Goal: Transaction & Acquisition: Book appointment/travel/reservation

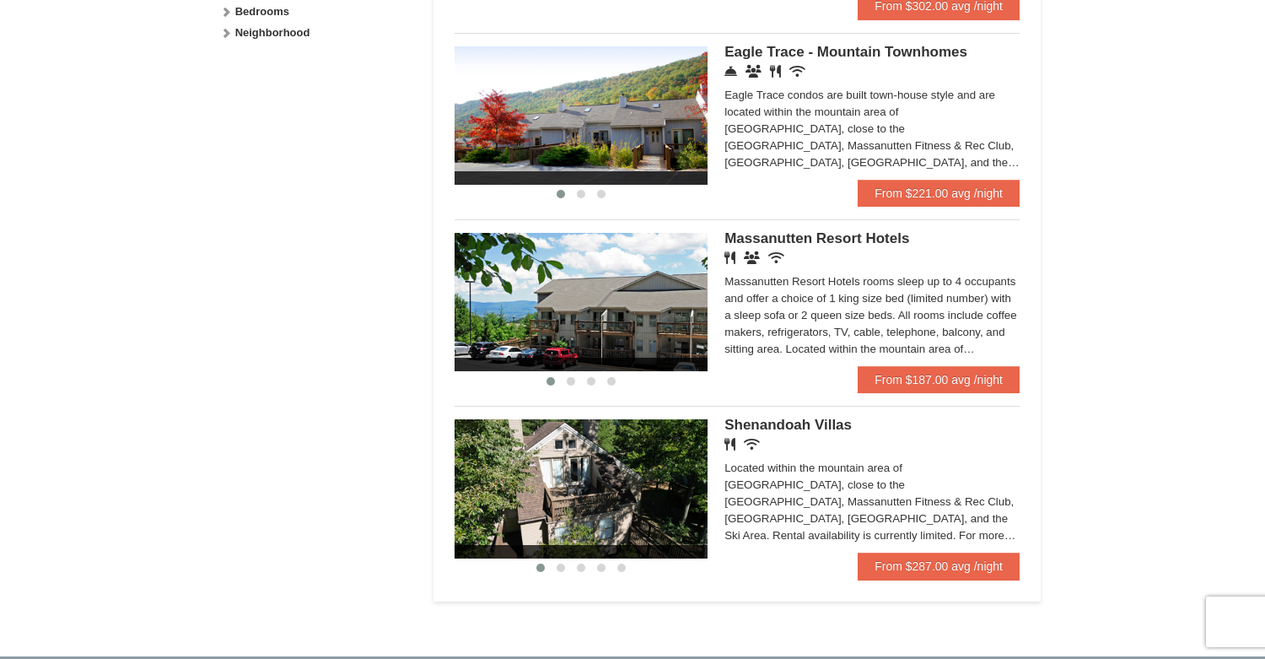
scroll to position [928, 0]
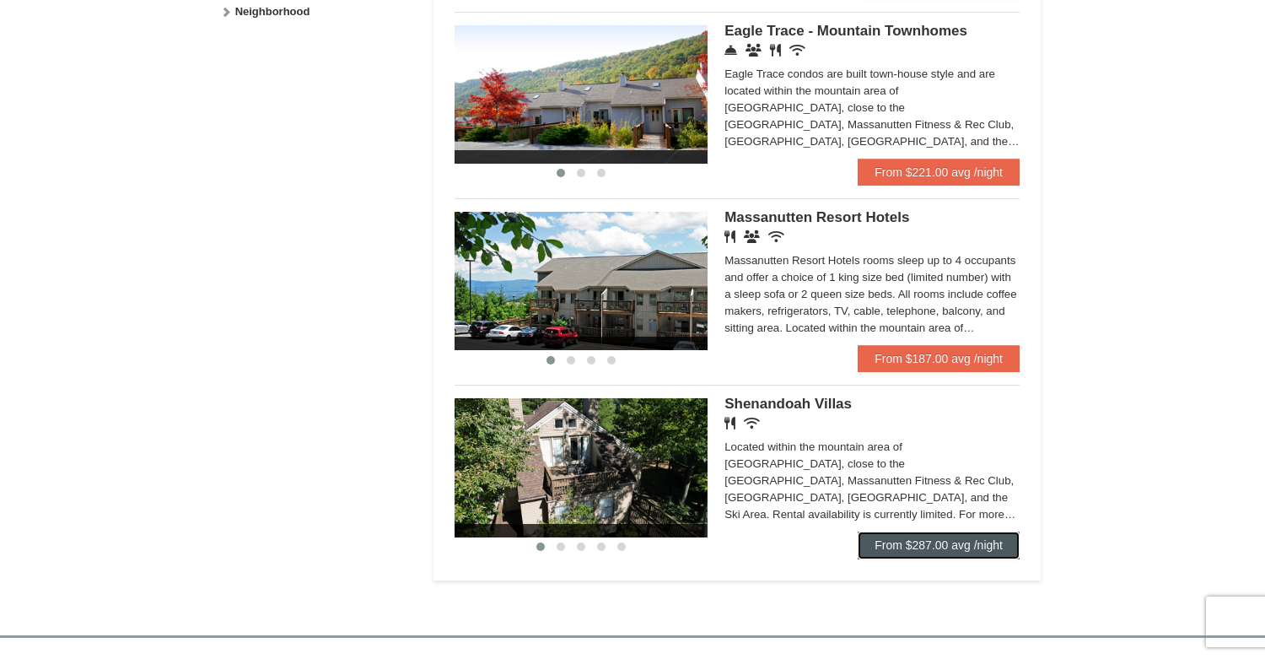
click at [976, 538] on link "From $287.00 avg /night" at bounding box center [939, 544] width 162 height 27
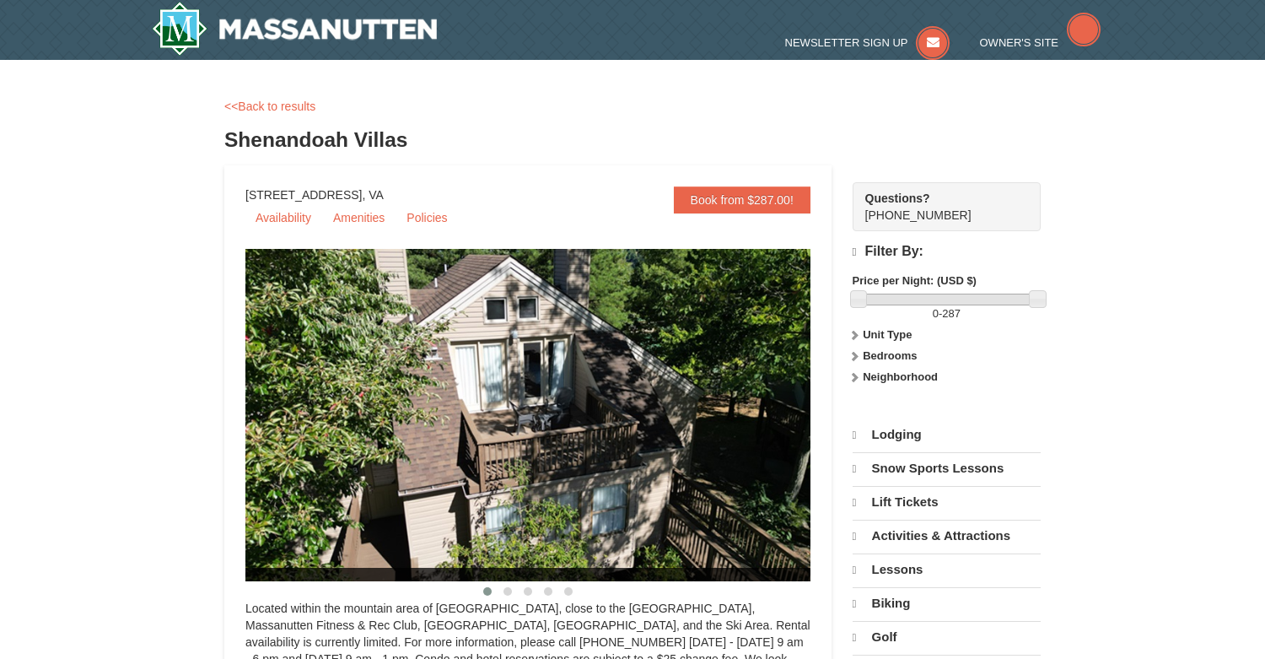
select select "10"
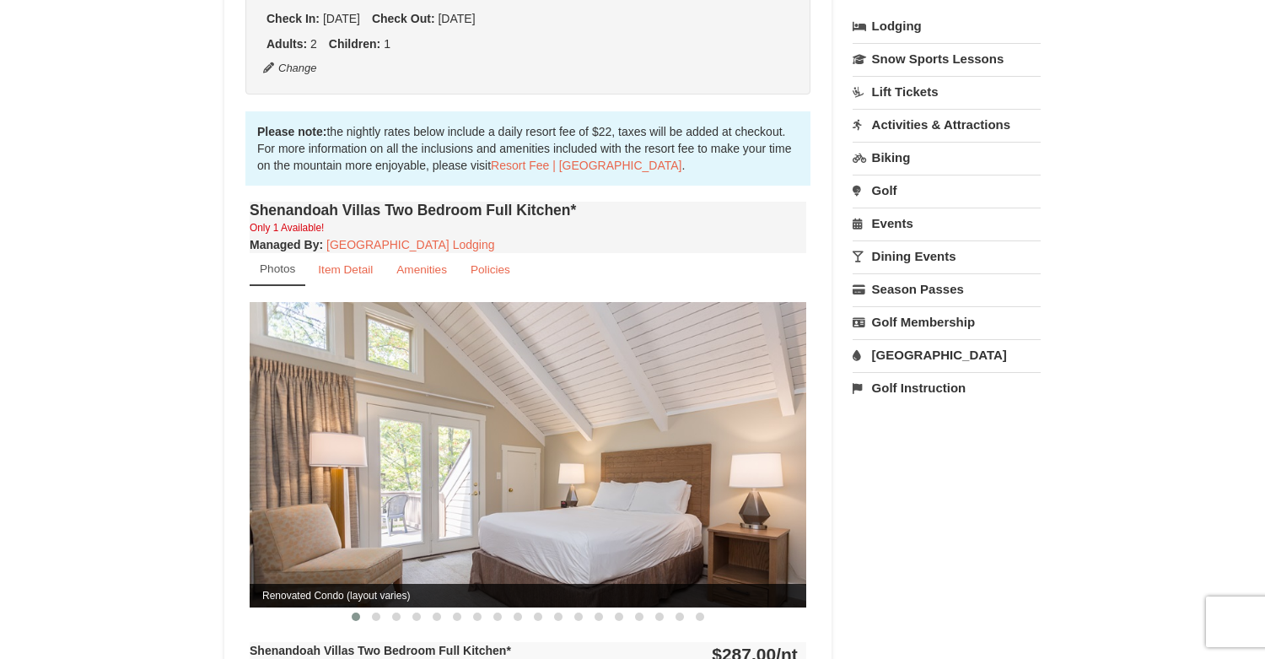
scroll to position [590, 0]
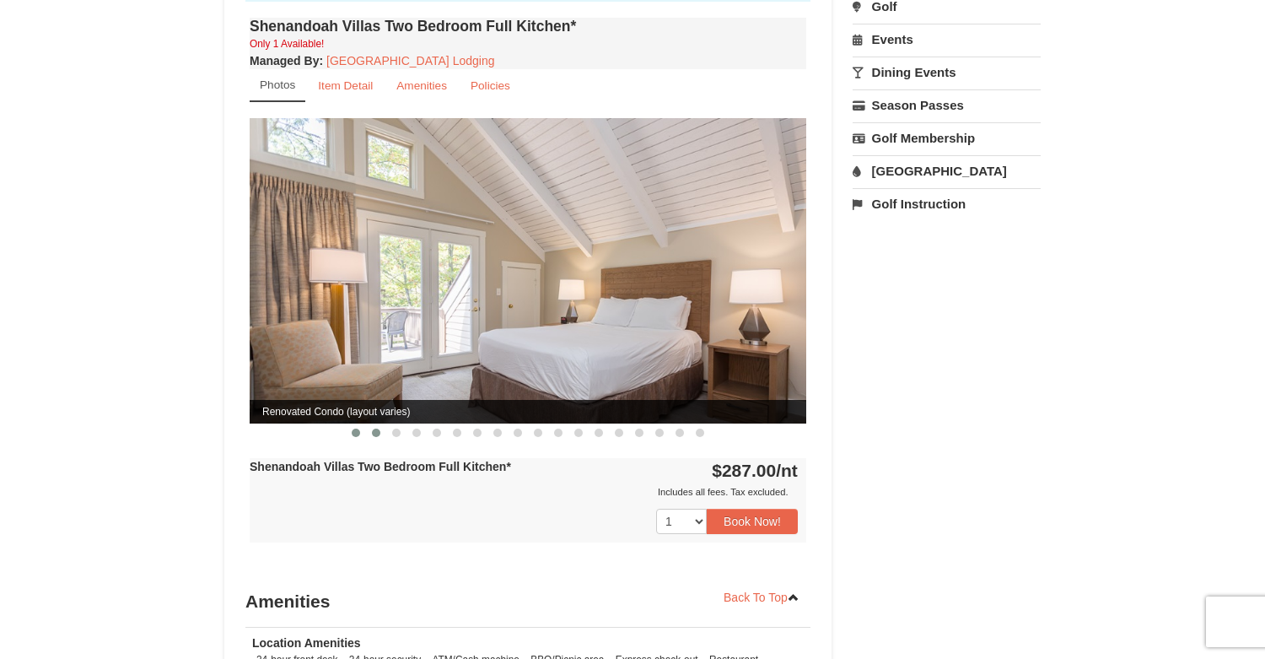
click at [375, 428] on span at bounding box center [376, 432] width 8 height 8
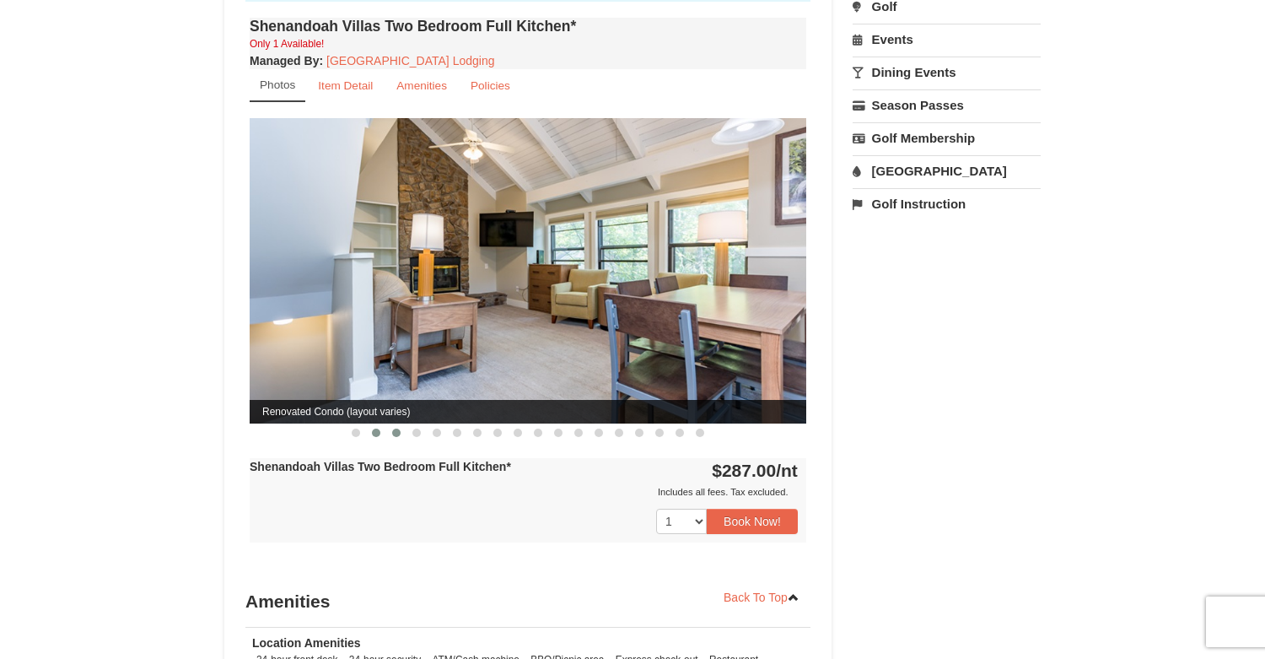
click at [398, 428] on span at bounding box center [396, 432] width 8 height 8
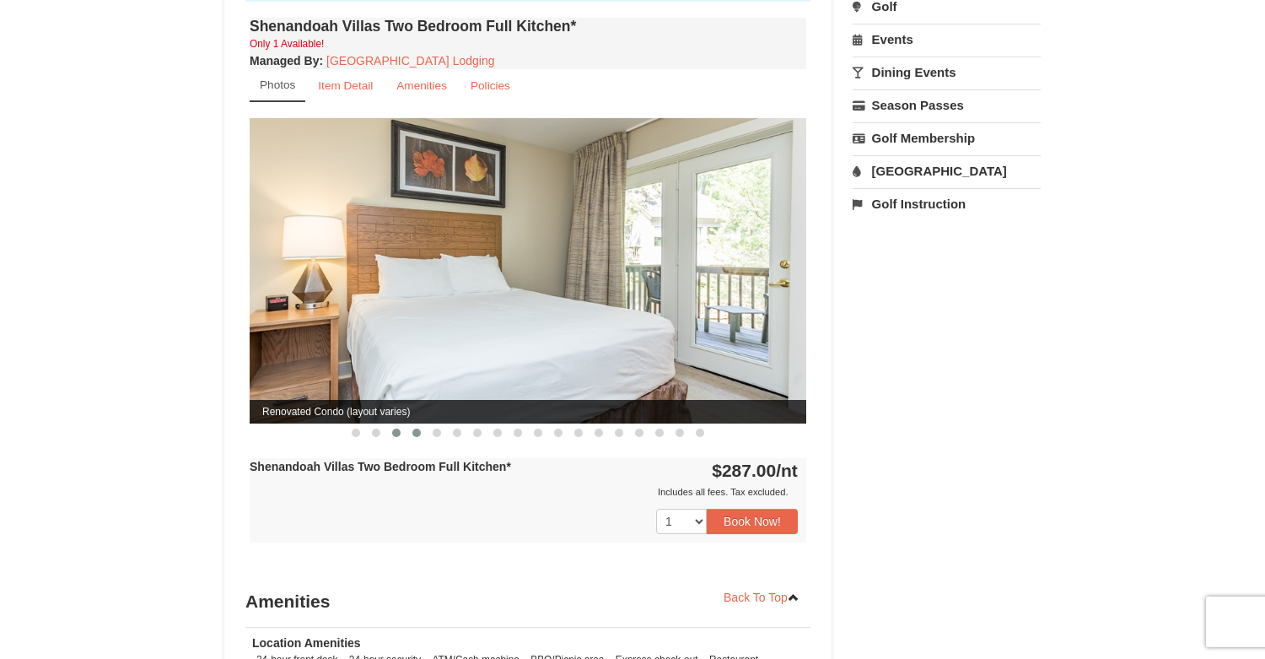
click at [422, 424] on button at bounding box center [416, 432] width 20 height 17
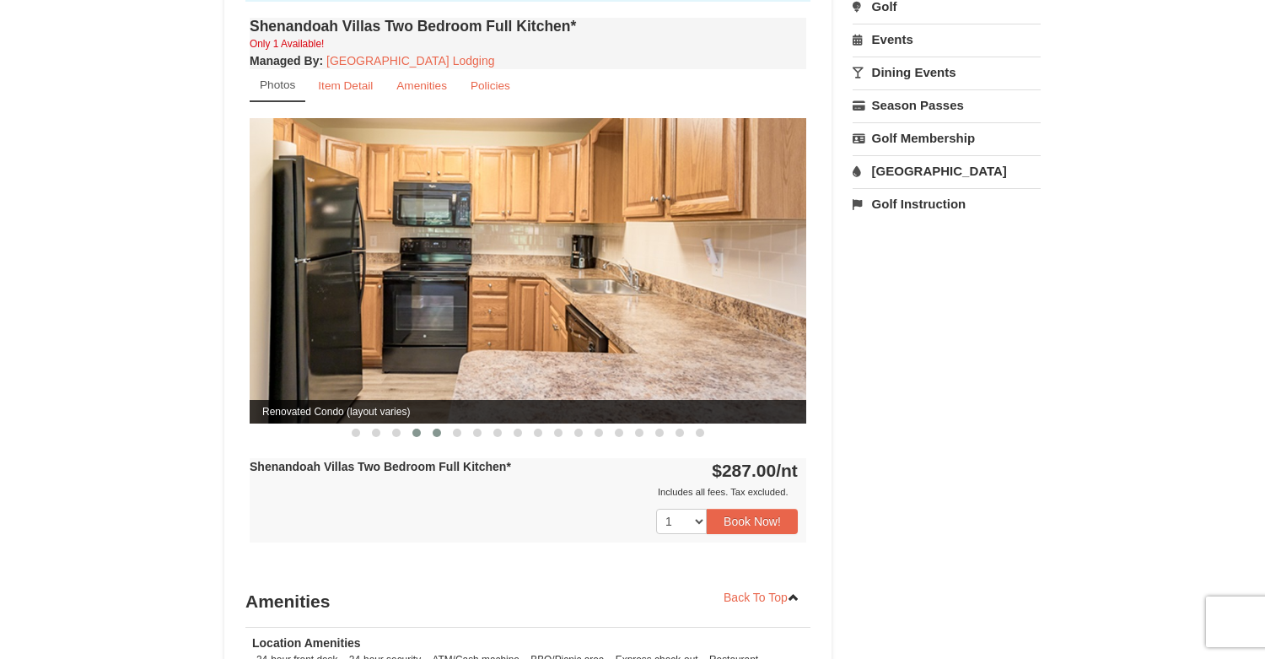
click at [435, 428] on span at bounding box center [437, 432] width 8 height 8
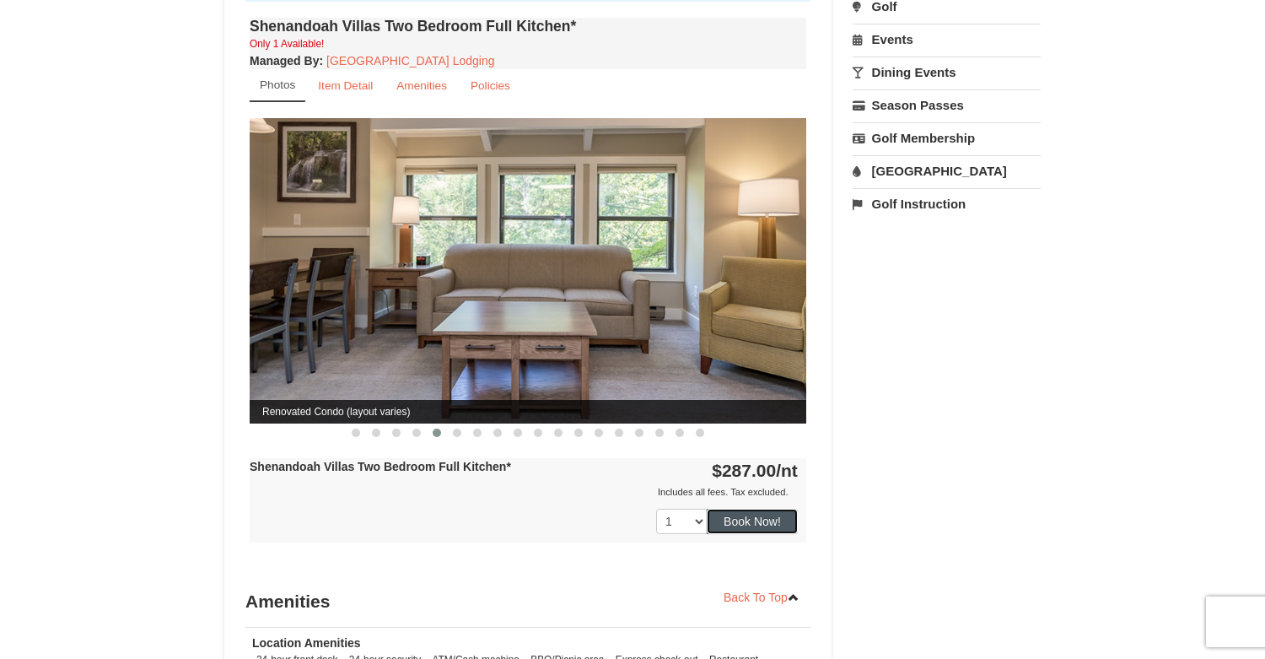
click at [763, 508] on button "Book Now!" at bounding box center [752, 520] width 91 height 25
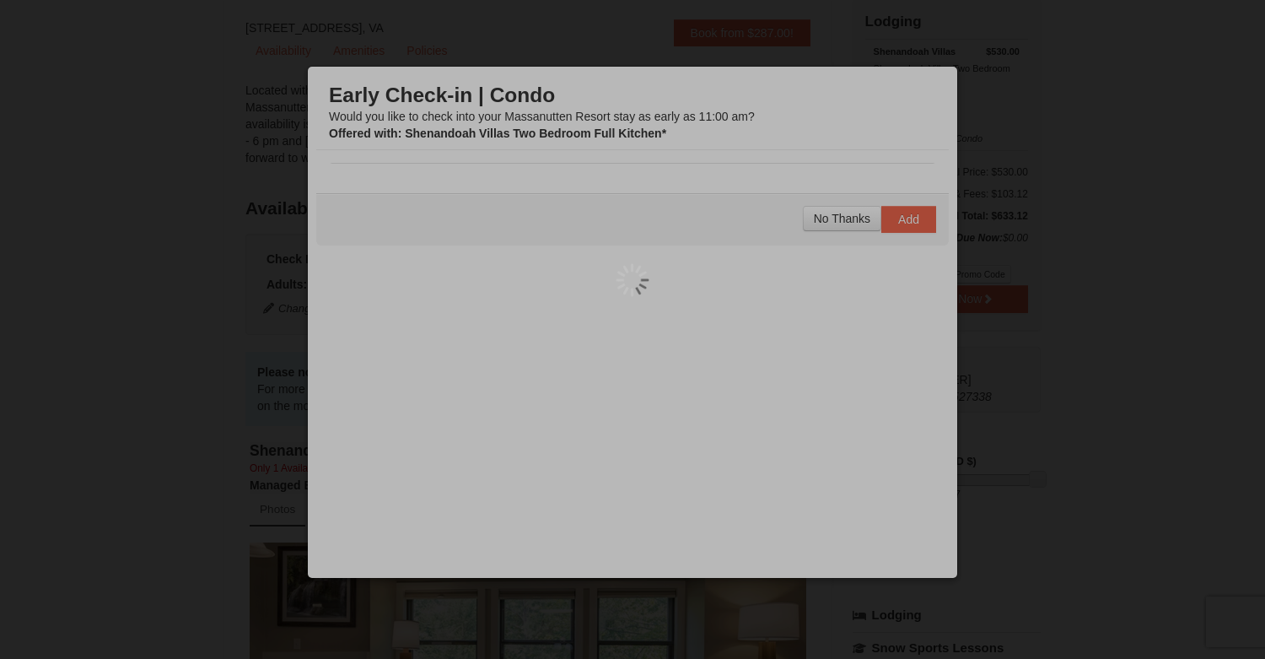
scroll to position [164, 0]
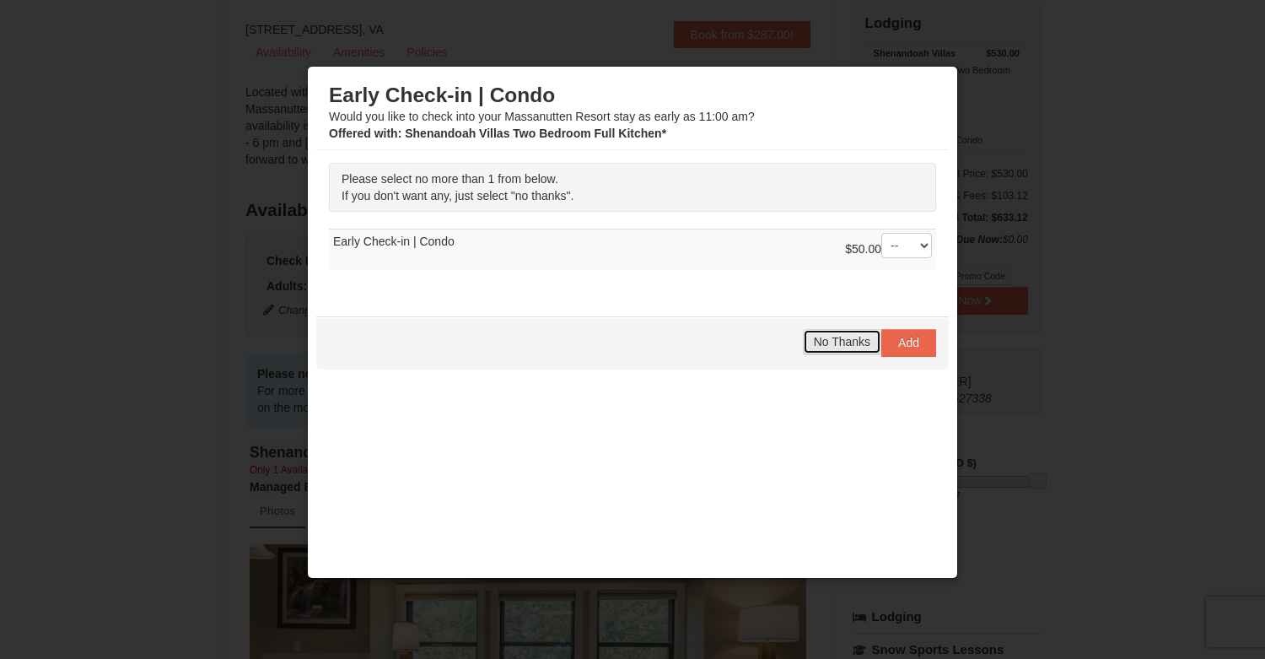
click at [831, 332] on button "No Thanks" at bounding box center [842, 341] width 78 height 25
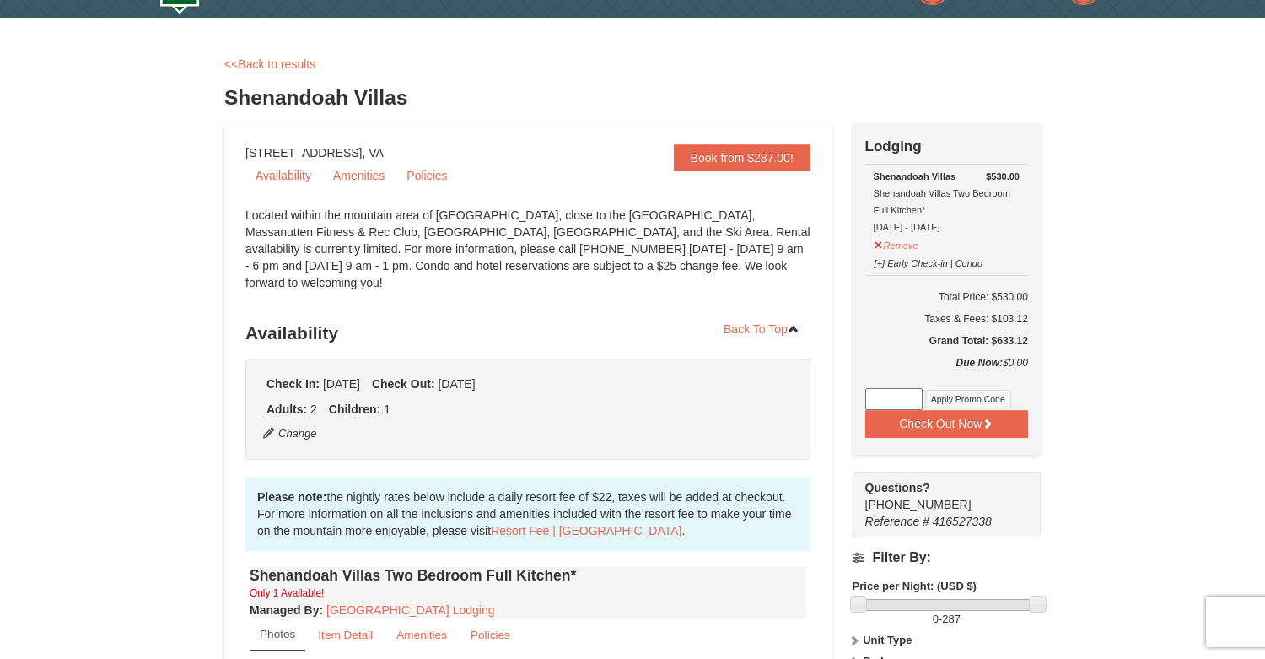
scroll to position [0, 0]
